Goal: Task Accomplishment & Management: Use online tool/utility

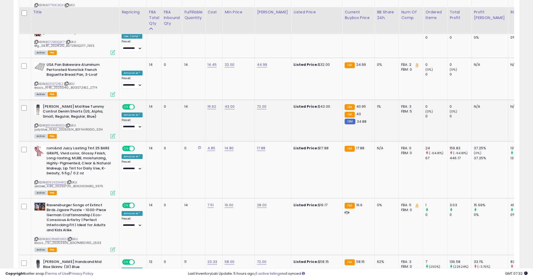
scroll to position [2225, 0]
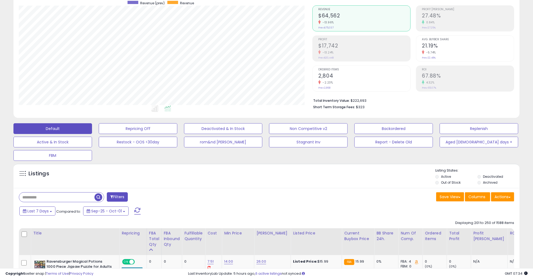
scroll to position [0, 0]
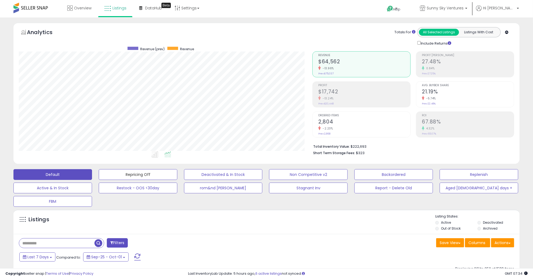
drag, startPoint x: 159, startPoint y: 171, endPoint x: 414, endPoint y: 0, distance: 307.2
click at [159, 171] on button "Repricing Off" at bounding box center [138, 174] width 79 height 11
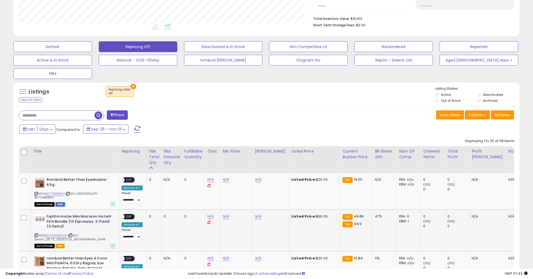
scroll to position [134, 0]
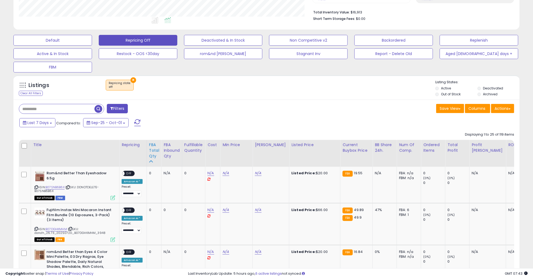
click at [155, 154] on div "FBA Total Qty" at bounding box center [154, 150] width 10 height 17
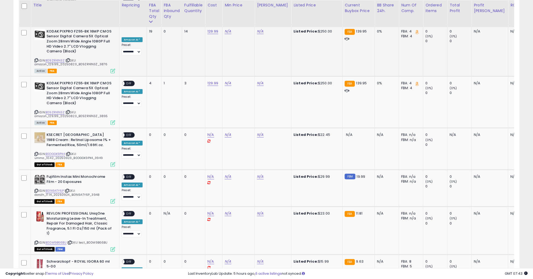
scroll to position [471, 0]
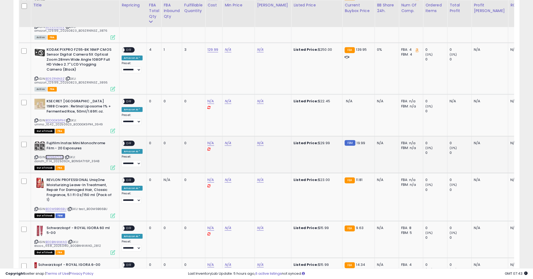
click at [57, 155] on link "B01N9ATY6P" at bounding box center [54, 157] width 18 height 5
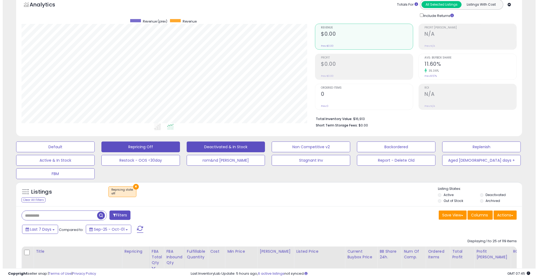
scroll to position [0, 0]
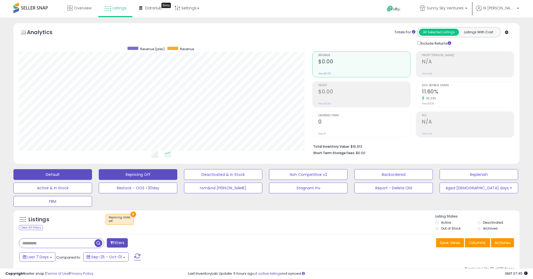
click at [54, 172] on button "Default" at bounding box center [52, 174] width 79 height 11
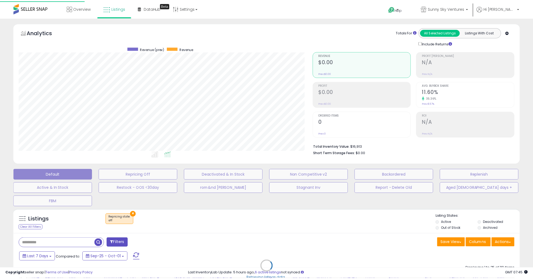
scroll to position [110, 296]
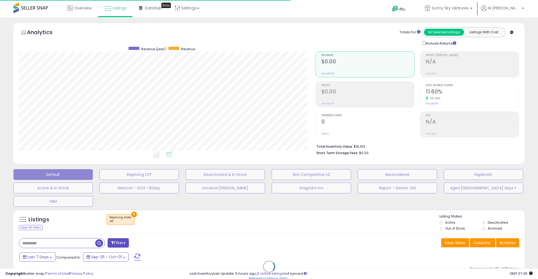
select select "**"
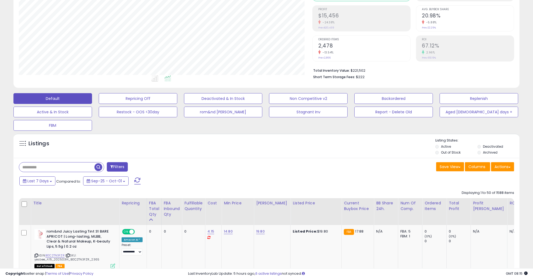
scroll to position [134, 0]
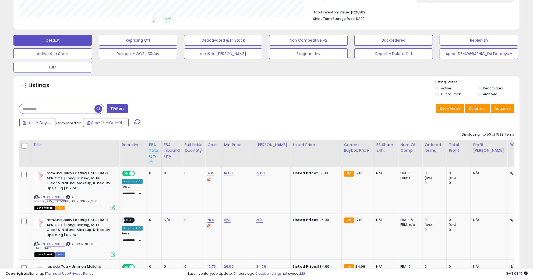
click at [155, 156] on div "FBA Total Qty" at bounding box center [154, 150] width 10 height 17
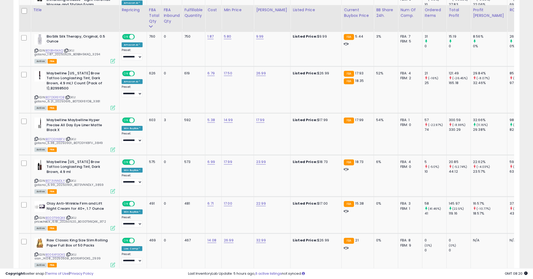
scroll to position [403, 0]
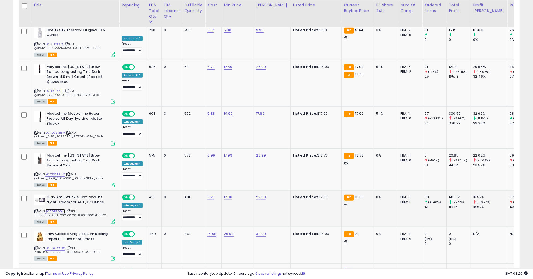
click at [56, 209] on link "B000T96QKK" at bounding box center [55, 211] width 20 height 5
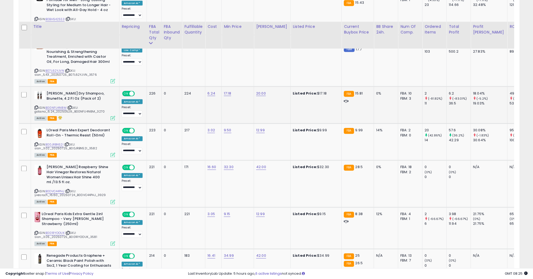
scroll to position [975, 0]
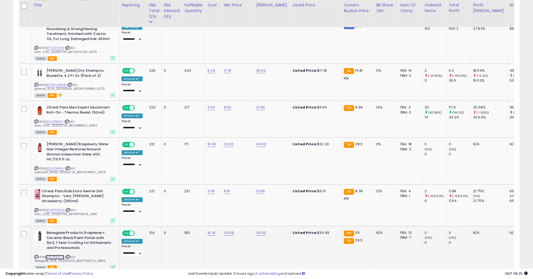
click at [60, 255] on link "B097S4JCY3" at bounding box center [54, 257] width 19 height 5
click at [64, 167] on link "B0DVC44PHJ" at bounding box center [54, 169] width 19 height 5
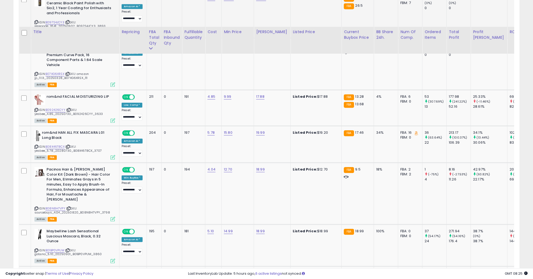
scroll to position [1244, 0]
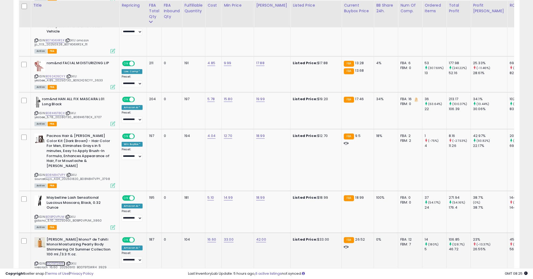
click at [57, 262] on link "B0DT9TSWR4" at bounding box center [55, 264] width 20 height 5
